Goal: Task Accomplishment & Management: Complete application form

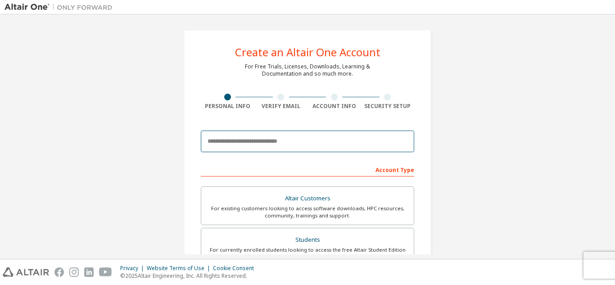
click at [289, 142] on input "email" at bounding box center [308, 142] width 214 height 22
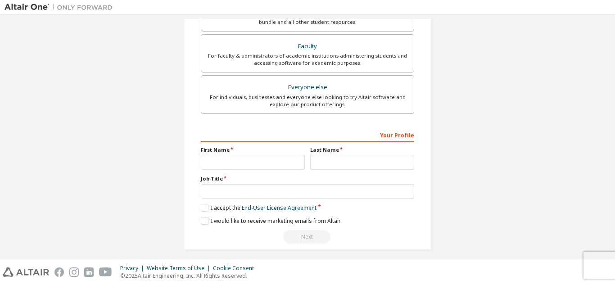
scroll to position [241, 0]
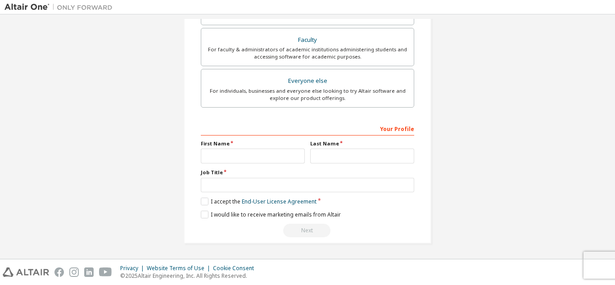
click at [569, 105] on div "Create an Altair One Account For Free Trials, Licenses, Downloads, Learning & D…" at bounding box center [308, 15] width 606 height 477
click at [201, 201] on label "I accept the End-User License Agreement" at bounding box center [259, 202] width 116 height 8
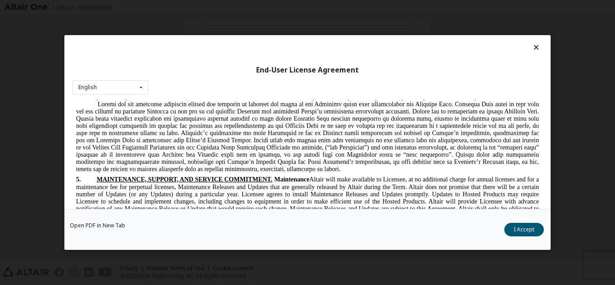
scroll to position [1129, 0]
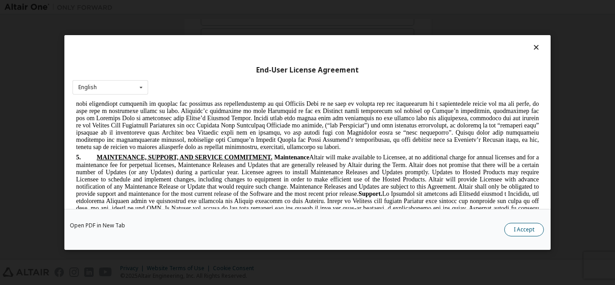
click at [533, 229] on button "I Accept" at bounding box center [524, 230] width 40 height 14
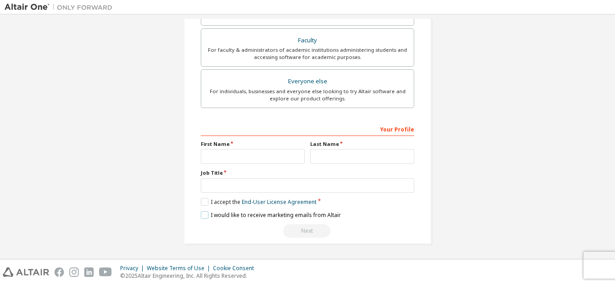
click at [204, 217] on label "I would like to receive marketing emails from Altair" at bounding box center [271, 215] width 140 height 8
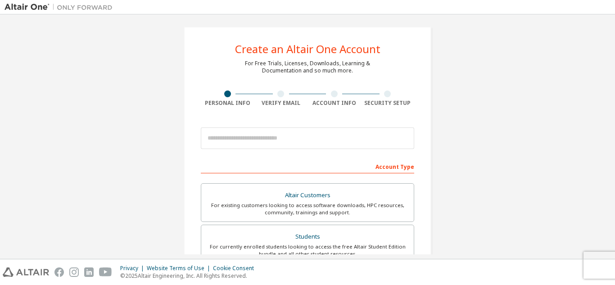
scroll to position [0, 0]
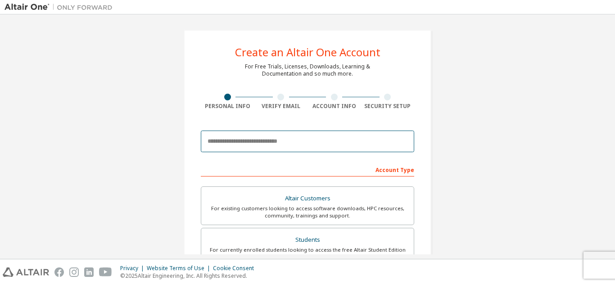
click at [280, 144] on input "email" at bounding box center [308, 142] width 214 height 22
type input "**********"
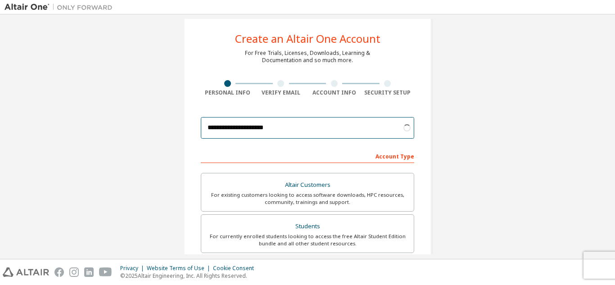
scroll to position [14, 0]
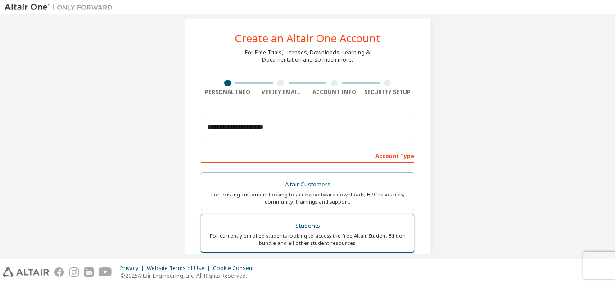
click at [309, 233] on div "For currently enrolled students looking to access the free Altair Student Editi…" at bounding box center [308, 239] width 202 height 14
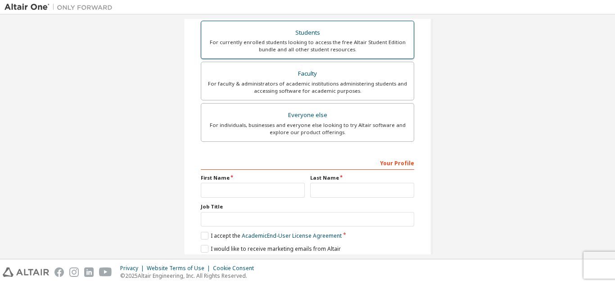
scroll to position [238, 0]
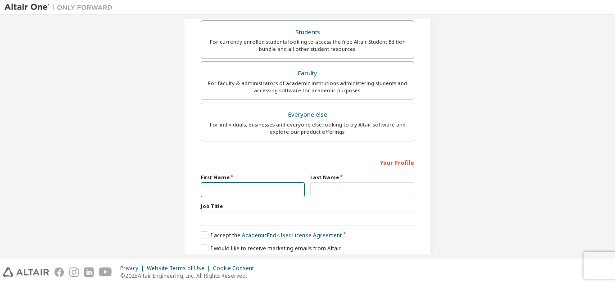
click at [249, 190] on input "text" at bounding box center [253, 189] width 104 height 15
type input "*****"
click at [323, 190] on input "text" at bounding box center [362, 189] width 104 height 15
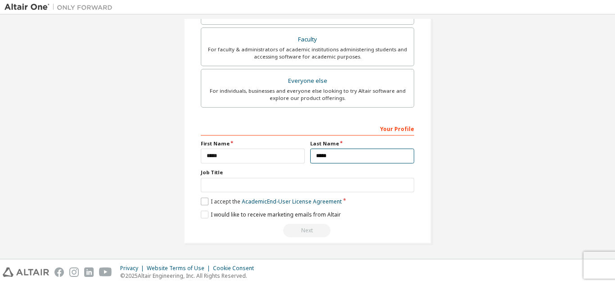
type input "*****"
click at [202, 202] on label "I accept the Academic End-User License Agreement" at bounding box center [271, 202] width 141 height 8
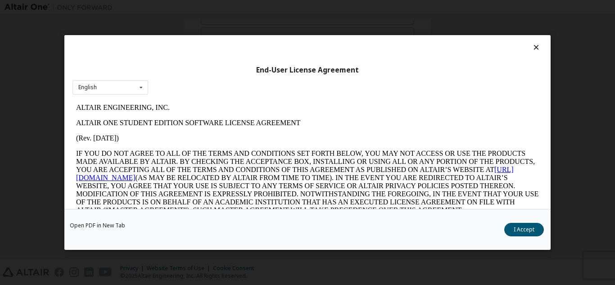
scroll to position [0, 0]
click at [525, 226] on button "I Accept" at bounding box center [524, 230] width 40 height 14
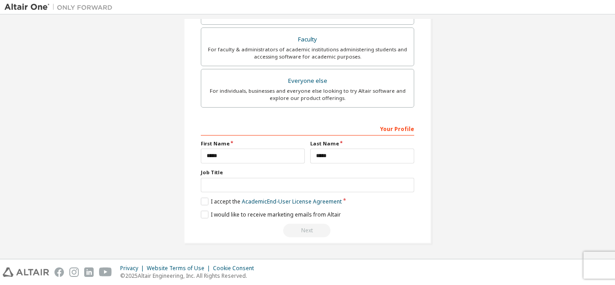
click at [279, 227] on div "Next" at bounding box center [308, 231] width 214 height 14
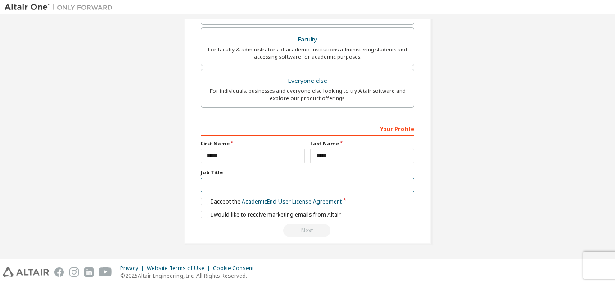
click at [267, 188] on input "text" at bounding box center [308, 185] width 214 height 15
type input "*"
type input "*****"
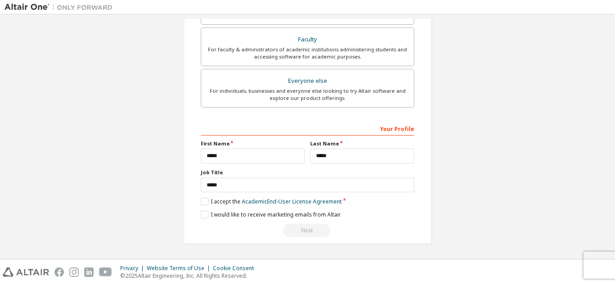
click at [297, 233] on div "Next" at bounding box center [308, 231] width 214 height 14
click at [369, 130] on div "Your Profile" at bounding box center [308, 128] width 214 height 14
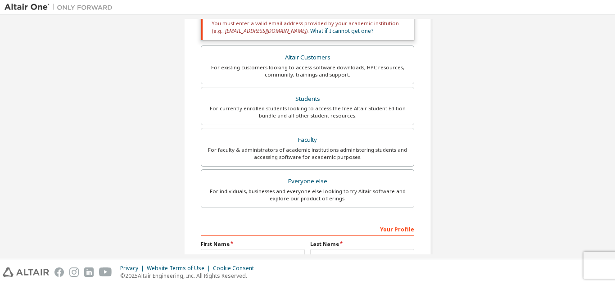
scroll to position [272, 0]
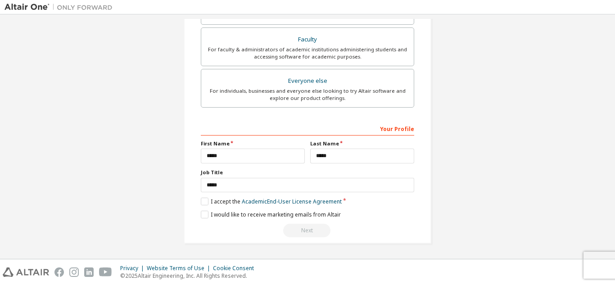
click at [310, 235] on div "Next" at bounding box center [308, 231] width 214 height 14
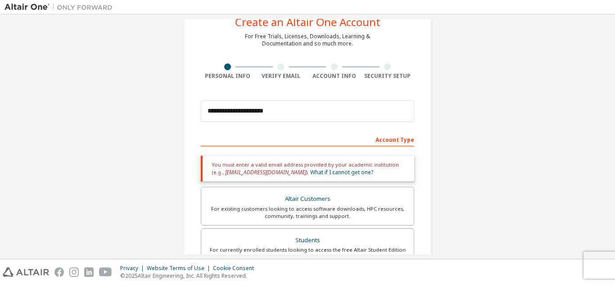
scroll to position [31, 0]
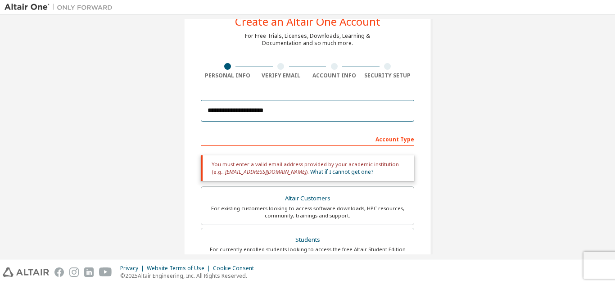
click at [303, 111] on input "**********" at bounding box center [308, 111] width 214 height 22
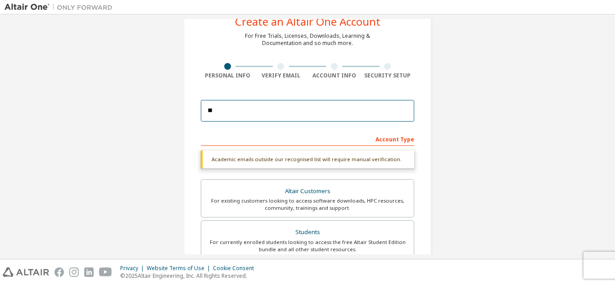
type input "*"
